Goal: Transaction & Acquisition: Obtain resource

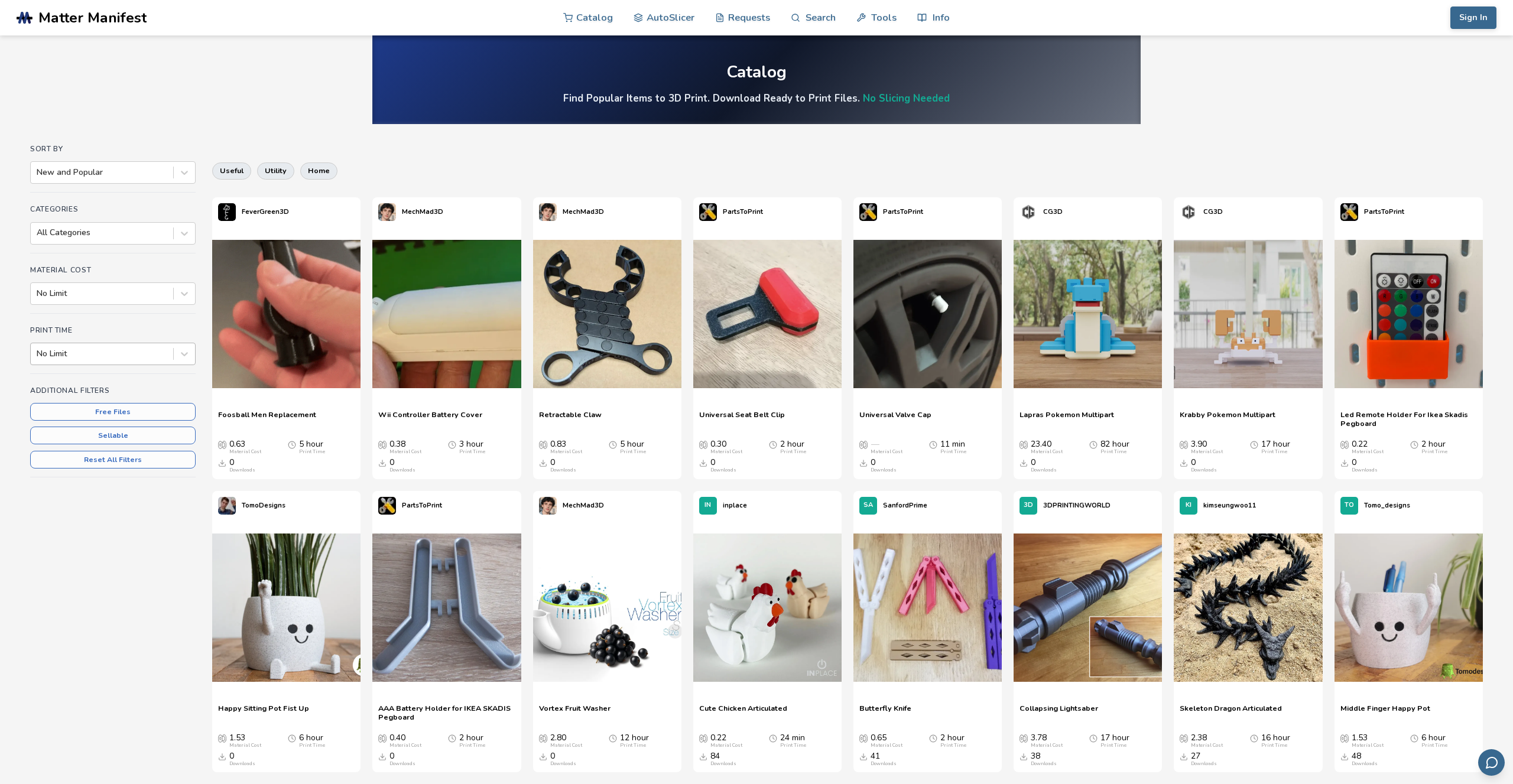
click at [107, 362] on div "No Limit" at bounding box center [102, 353] width 142 height 16
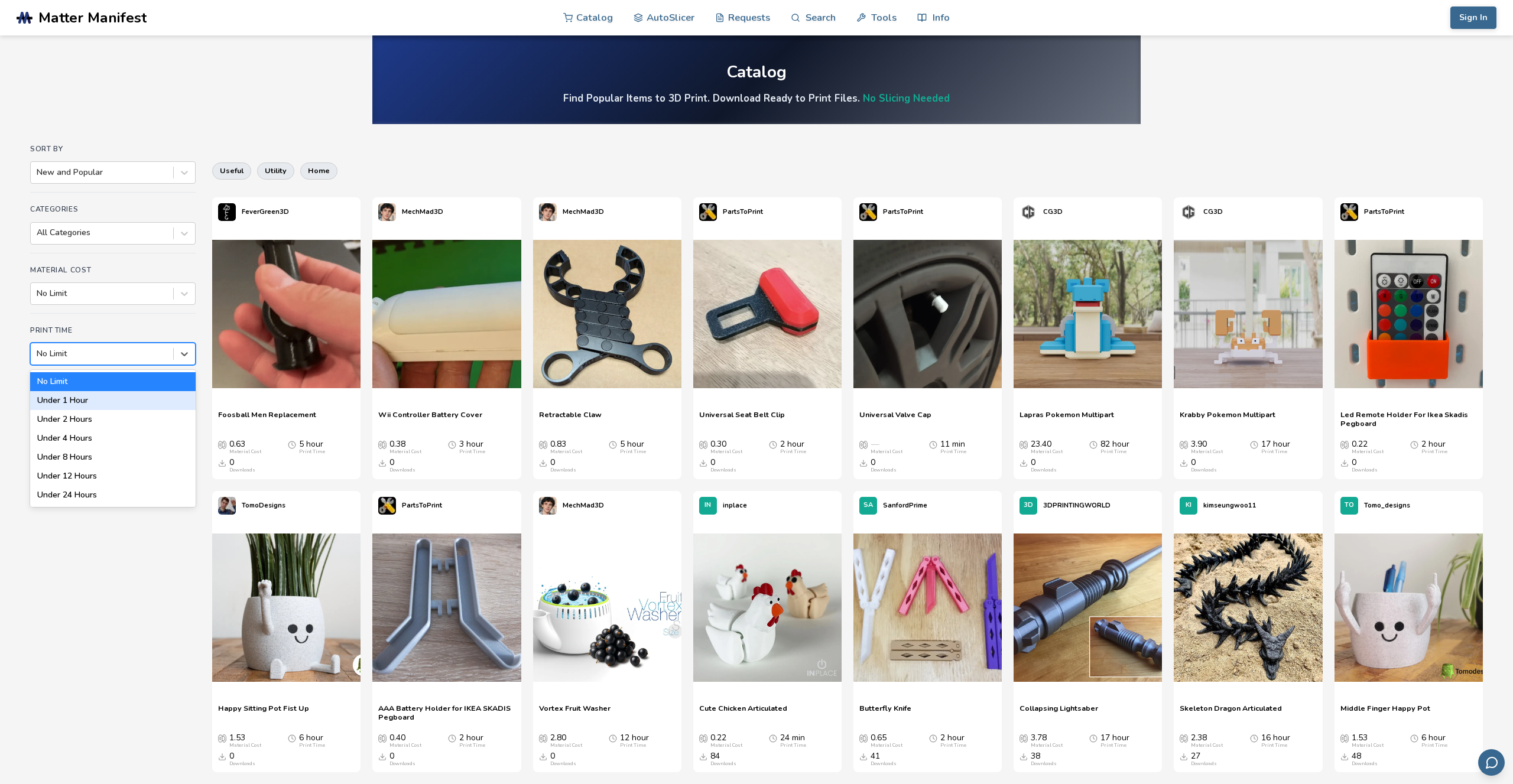
click at [95, 400] on div "Under 1 Hour" at bounding box center [113, 401] width 166 height 19
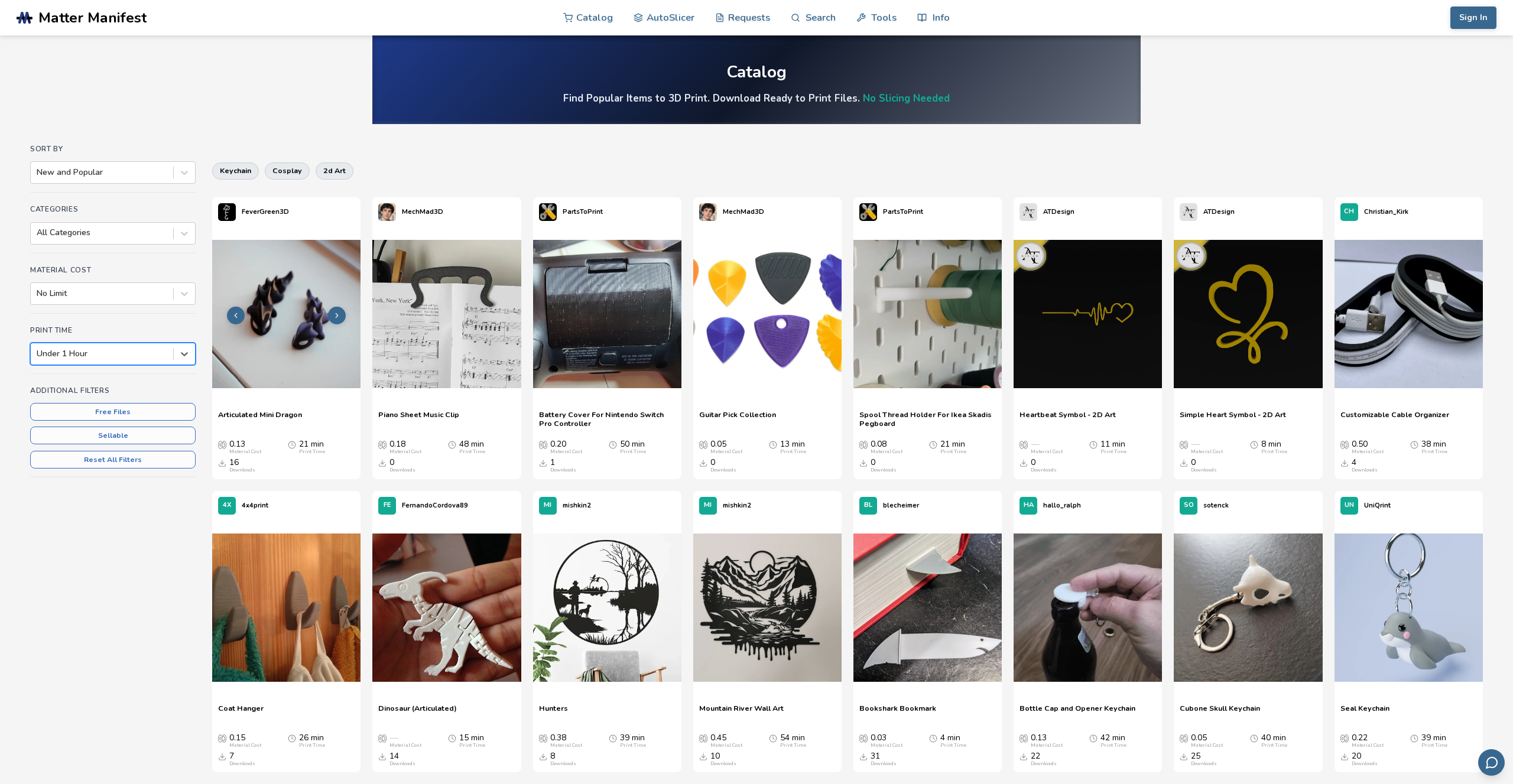
click at [306, 328] on img at bounding box center [286, 314] width 148 height 148
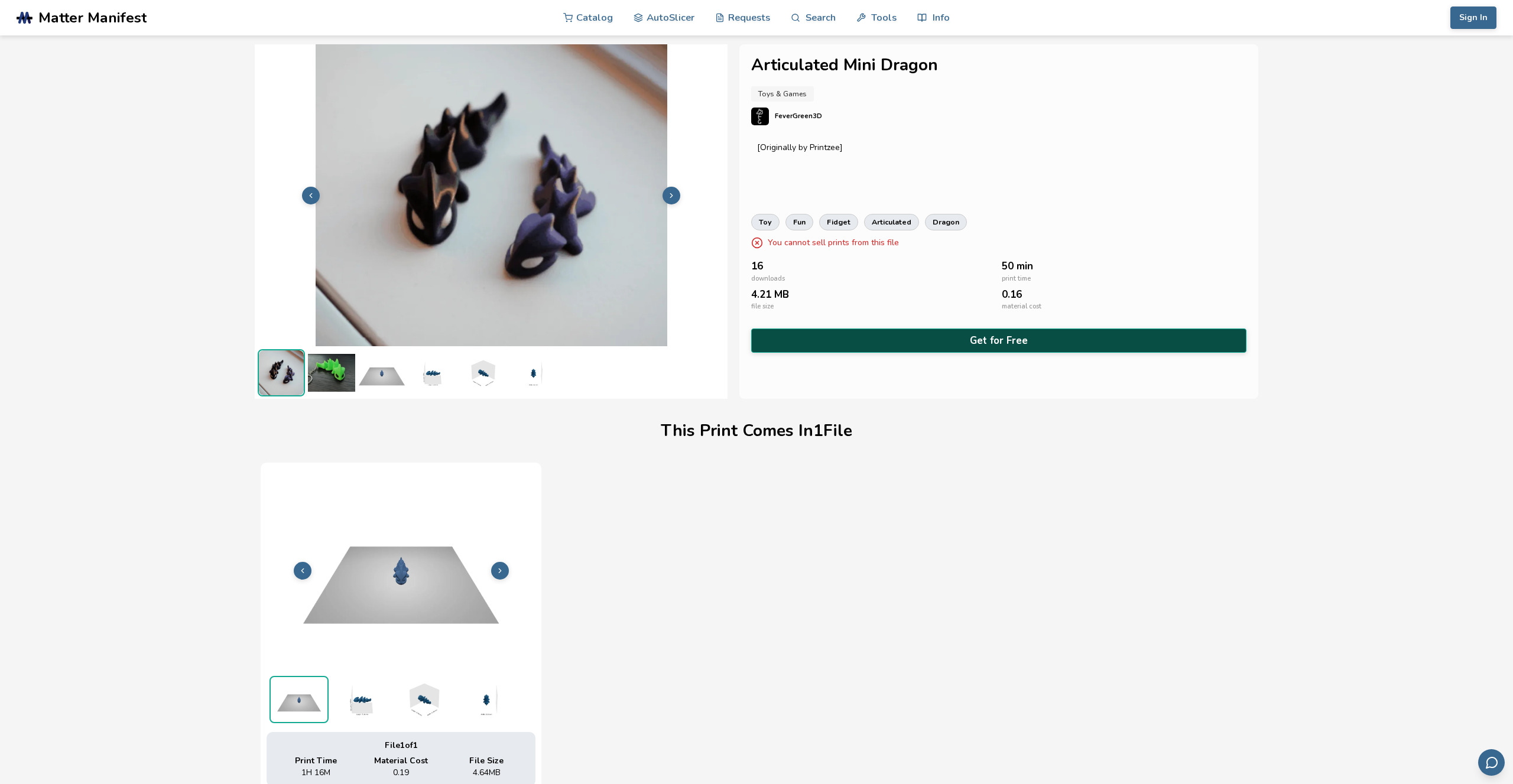
click at [872, 347] on button "Get for Free" at bounding box center [999, 341] width 495 height 24
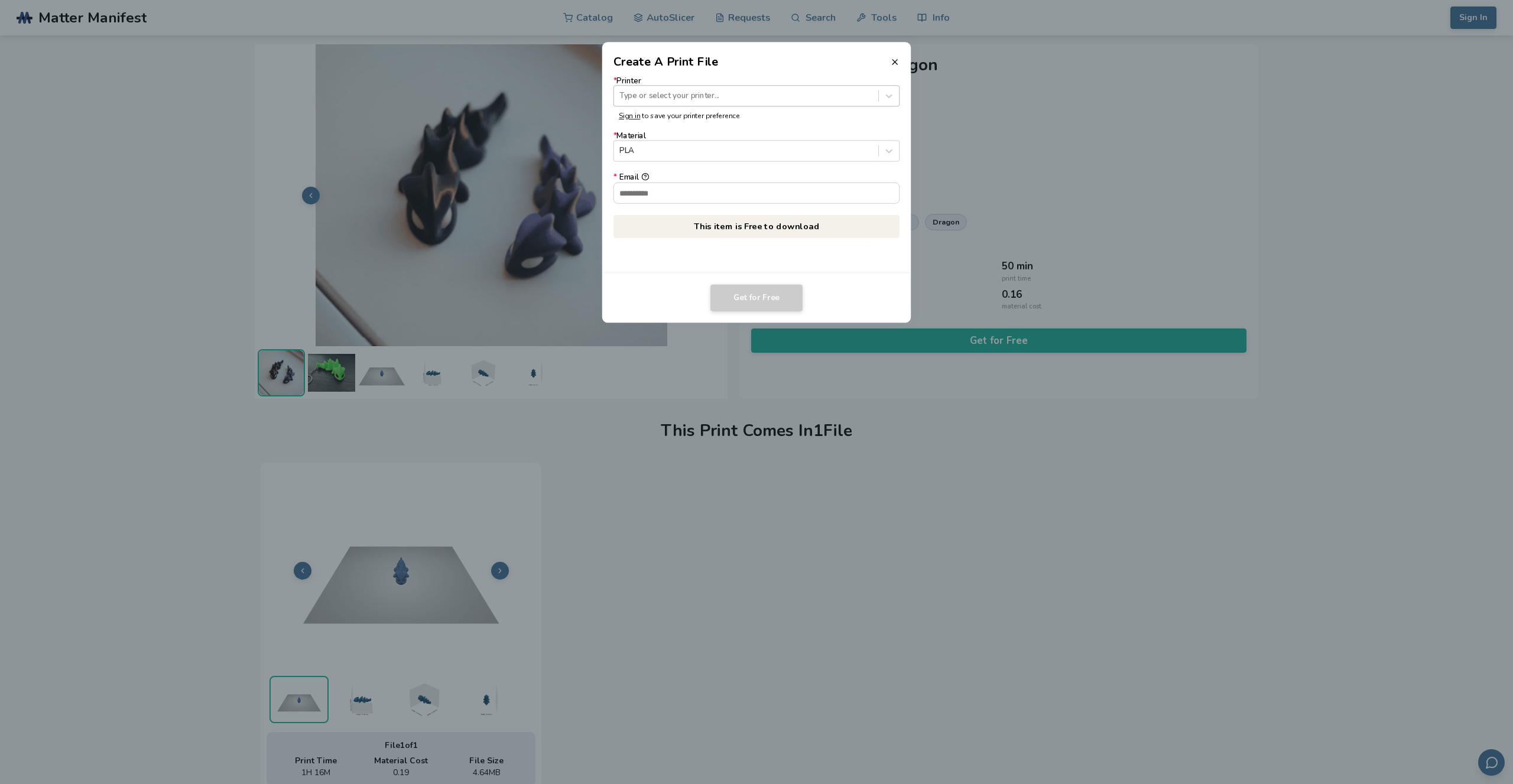
click at [682, 87] on div "Type or select your printer..." at bounding box center [756, 95] width 286 height 22
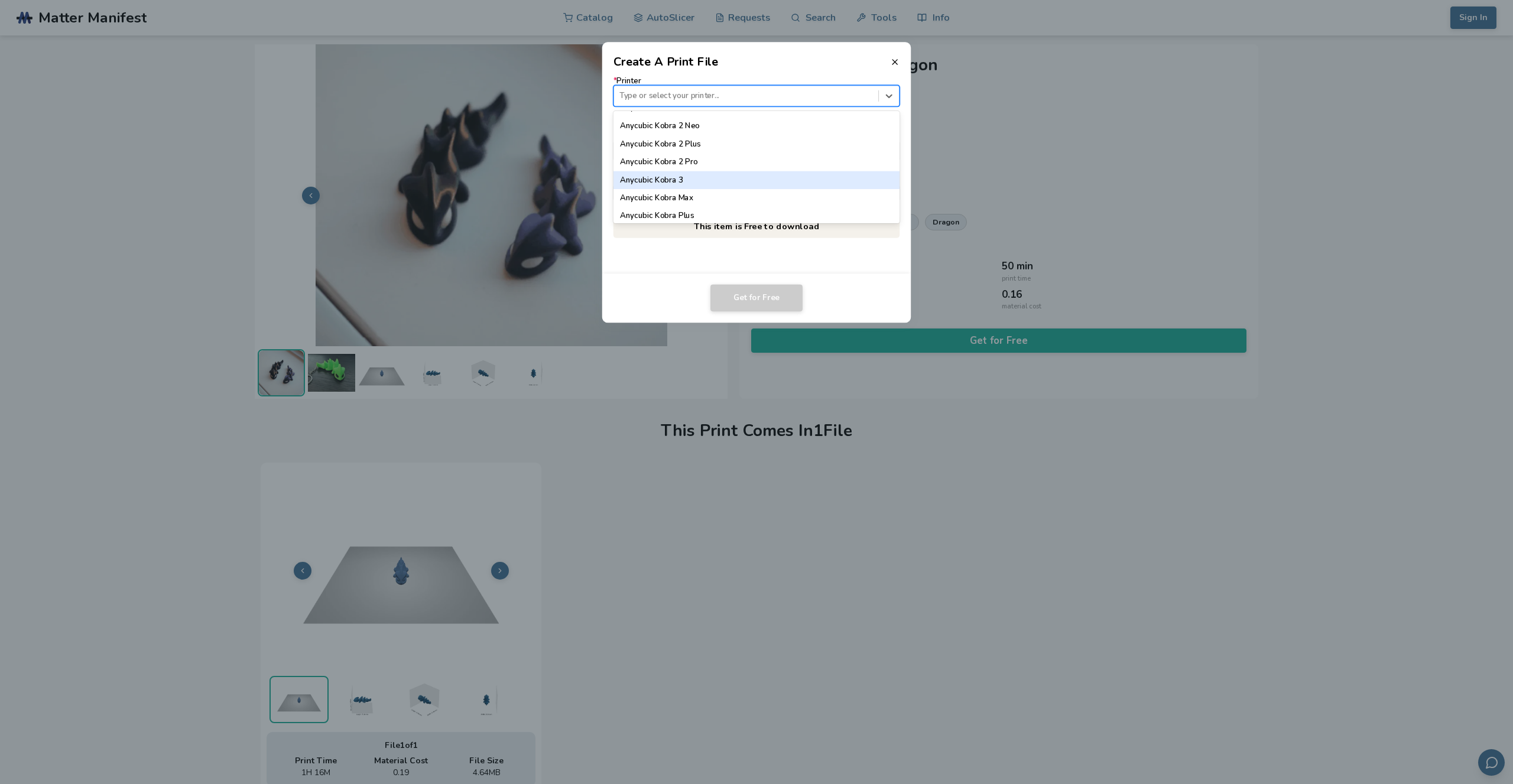
scroll to position [134, 0]
click at [703, 192] on div "Anycubic Kobra Max" at bounding box center [756, 193] width 286 height 17
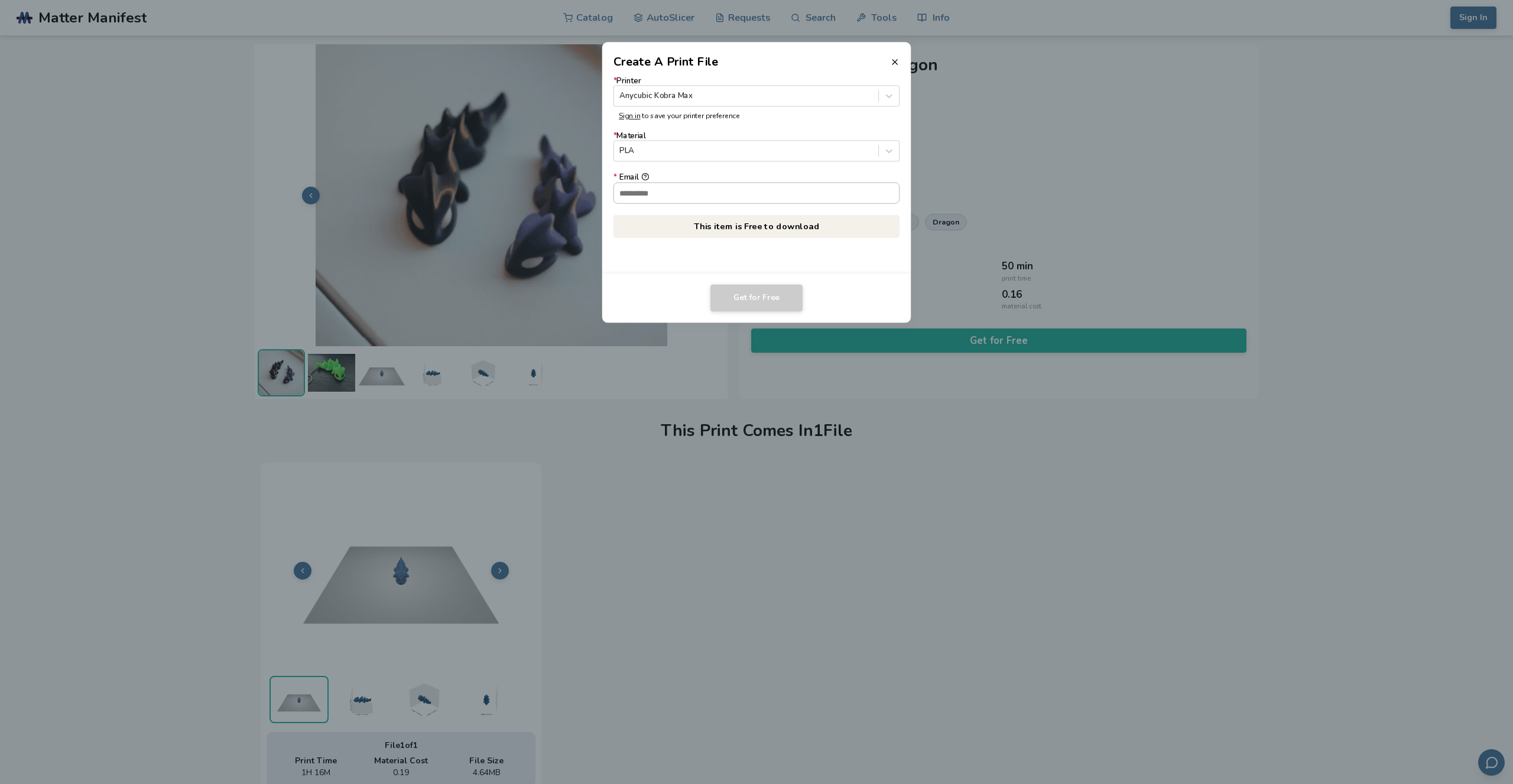
click at [711, 188] on input "* Email" at bounding box center [756, 192] width 285 height 20
type input "**********"
click at [742, 296] on button "Get for Free" at bounding box center [756, 297] width 92 height 27
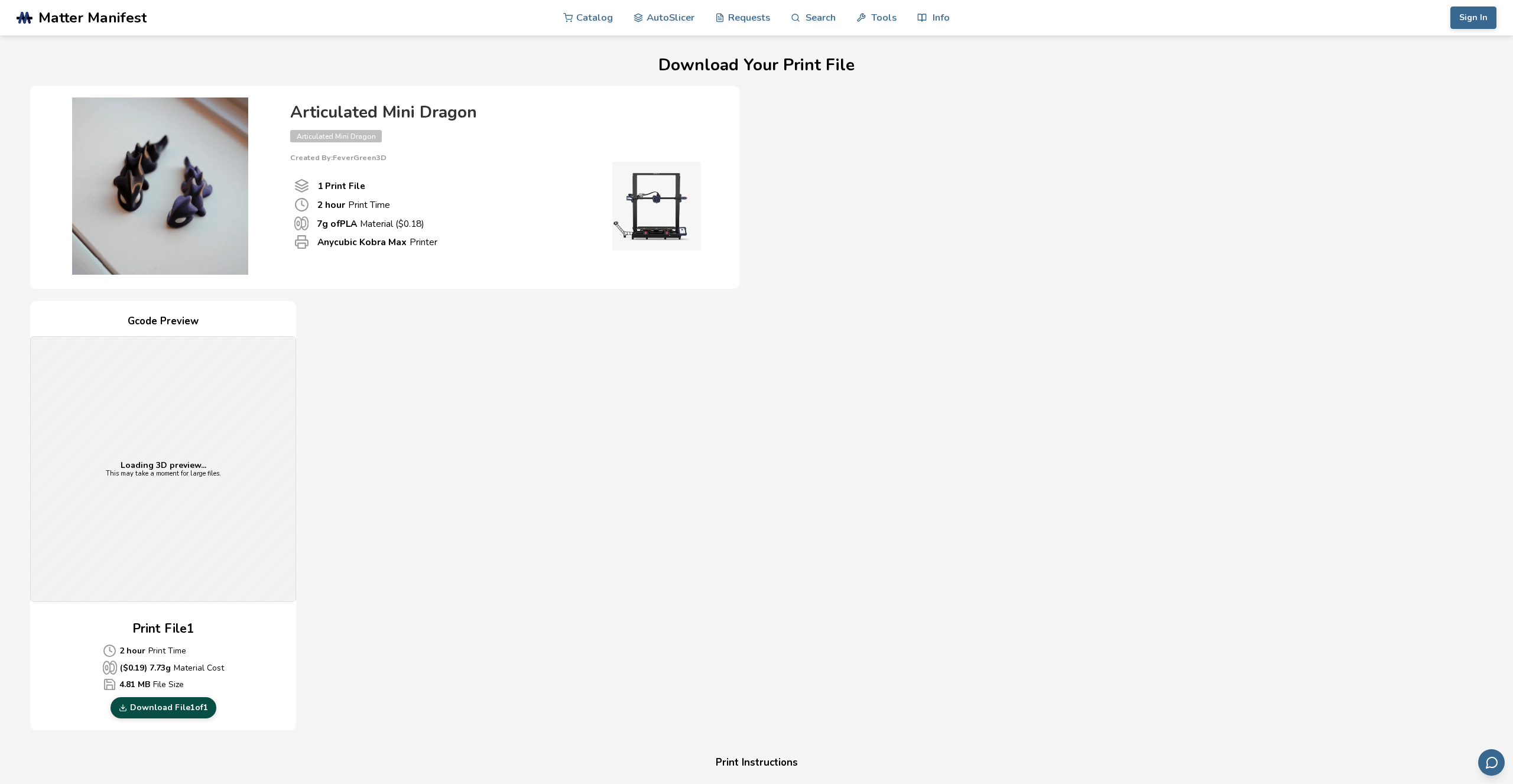
click at [180, 709] on link "Download File 1 of 1" at bounding box center [163, 708] width 106 height 22
